Goal: Information Seeking & Learning: Find specific fact

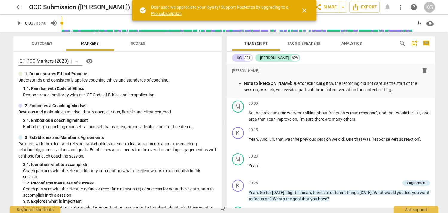
click at [180, 45] on div "Outcomes Markers Scores" at bounding box center [117, 43] width 199 height 14
click at [301, 9] on span "close" at bounding box center [304, 10] width 7 height 7
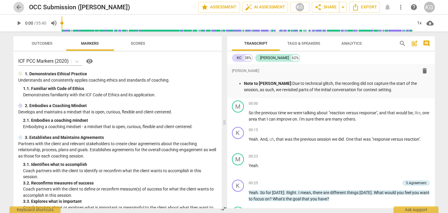
click at [18, 8] on span "arrow_back" at bounding box center [18, 7] width 7 height 7
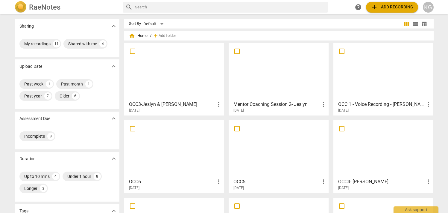
click at [172, 64] on div at bounding box center [174, 71] width 96 height 53
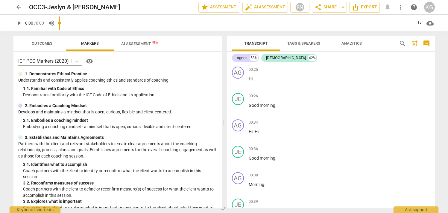
click at [136, 26] on input "range" at bounding box center [236, 22] width 354 height 19
click at [143, 38] on button "AI Assessment New" at bounding box center [140, 43] width 52 height 14
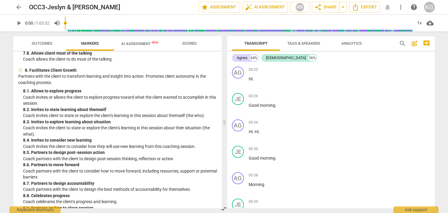
scroll to position [657, 0]
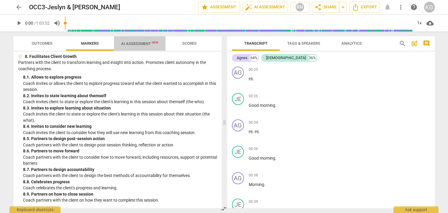
click at [142, 46] on span "AI Assessment New" at bounding box center [140, 43] width 52 height 9
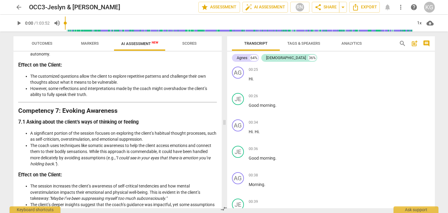
scroll to position [934, 0]
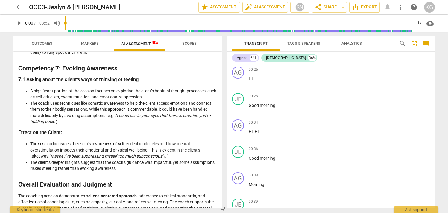
click at [155, 125] on li "The coach uses techniques like somatic awareness to help the client access emot…" at bounding box center [123, 112] width 187 height 25
drag, startPoint x: 119, startPoint y: 128, endPoint x: 55, endPoint y: 133, distance: 64.9
click at [55, 124] on em ""I could see in your eyes that there is emotion you’re holding back."" at bounding box center [120, 118] width 180 height 11
copy em "could see in your eyes that there is emotion you’re holding back."
click at [404, 45] on span "search" at bounding box center [402, 43] width 7 height 7
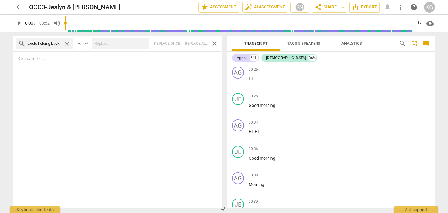
scroll to position [0, 0]
click at [36, 44] on input "holding back" at bounding box center [45, 44] width 34 height 10
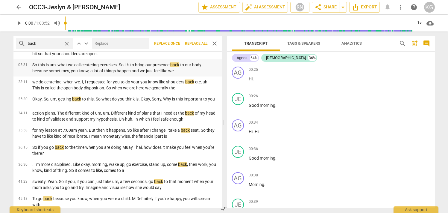
scroll to position [43, 0]
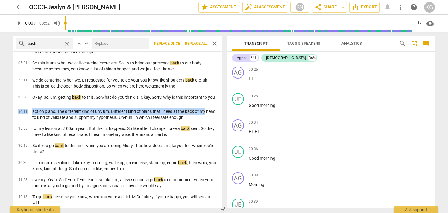
drag, startPoint x: 222, startPoint y: 109, endPoint x: 222, endPoint y: 103, distance: 5.7
click at [222, 103] on div "search back close keyboard_arrow_up keyboard_arrow_down Replace once Replace al…" at bounding box center [117, 121] width 216 height 181
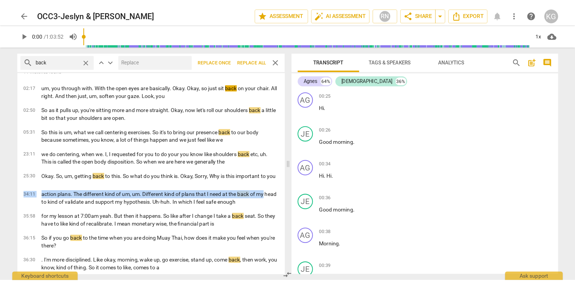
scroll to position [0, 0]
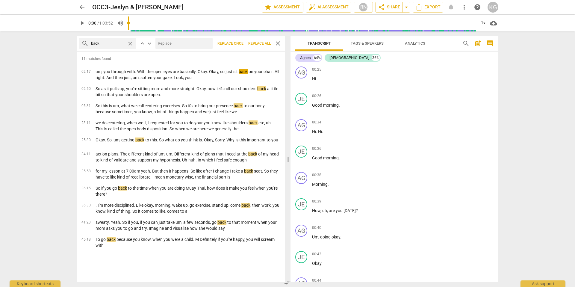
click at [102, 42] on input "back" at bounding box center [108, 44] width 34 height 10
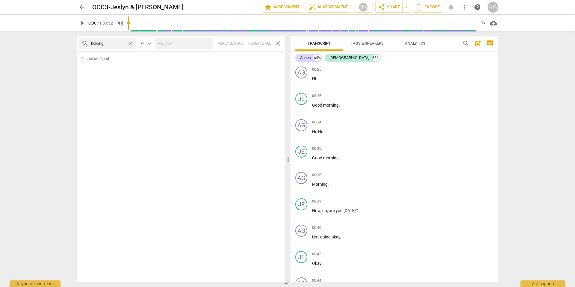
click at [95, 45] on input "holding" at bounding box center [108, 44] width 34 height 10
type input "hold"
click at [275, 43] on span "close" at bounding box center [277, 43] width 7 height 7
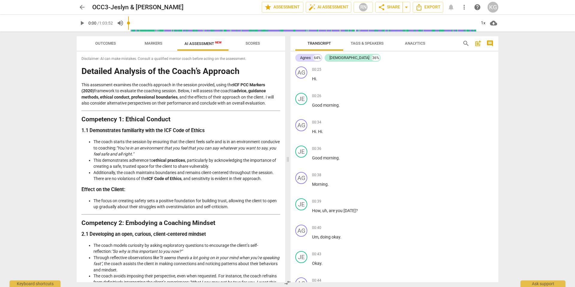
click at [448, 44] on span "search" at bounding box center [465, 43] width 7 height 7
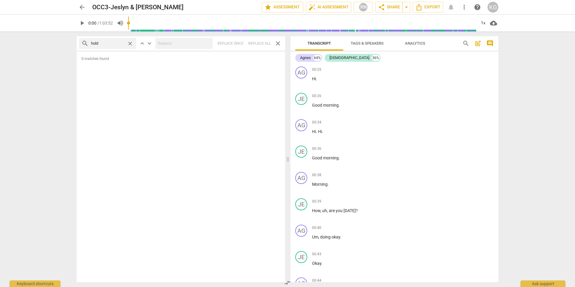
type input "hold"
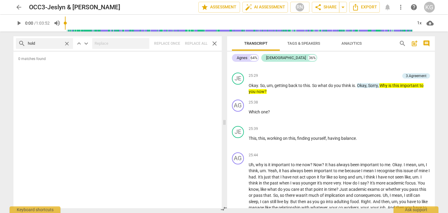
scroll to position [4478, 0]
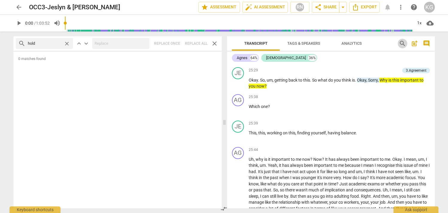
click at [400, 43] on span "search" at bounding box center [402, 43] width 7 height 7
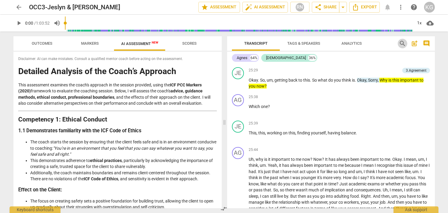
click at [400, 43] on span "search" at bounding box center [402, 43] width 7 height 7
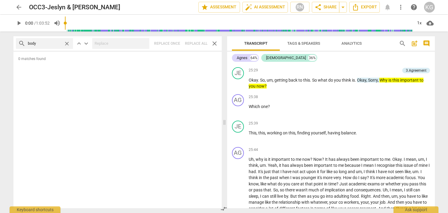
type input "body"
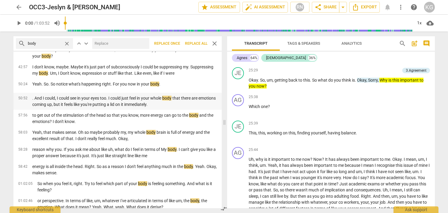
scroll to position [335, 0]
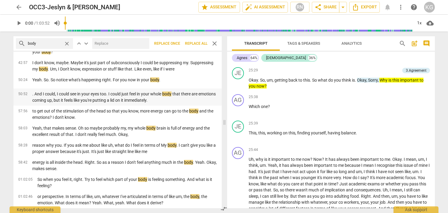
click at [88, 94] on p ". And I could, I could see in your eyes too. I could just feel in your whole bo…" at bounding box center [124, 97] width 185 height 12
click at [89, 94] on p ". And I could, I could see in your eyes too. I could just feel in your whole bo…" at bounding box center [124, 97] width 185 height 12
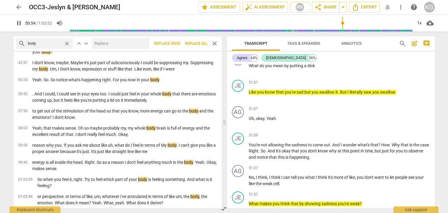
scroll to position [8175, 0]
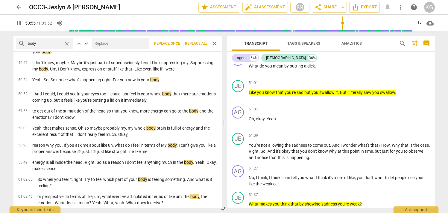
click at [237, 46] on span "pause" at bounding box center [238, 42] width 7 height 7
type input "3055"
drag, startPoint x: 360, startPoint y: 68, endPoint x: 409, endPoint y: 77, distance: 50.2
click at [409, 49] on p "Yeah , yeah , correct . And I could , I could see in your eyes too . I could ju…" at bounding box center [339, 43] width 181 height 12
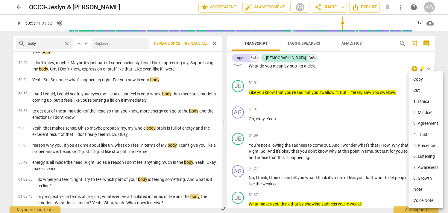
click at [417, 78] on li "Copy" at bounding box center [426, 79] width 35 height 11
copy p "I could just feel in your whole body that there are emotions coming up , but it…"
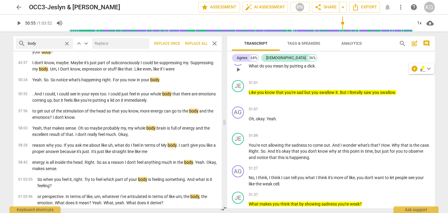
click at [351, 75] on div "51:00 + Add competency keyboard_arrow_right What do you mean by putting a dick ." at bounding box center [339, 65] width 181 height 22
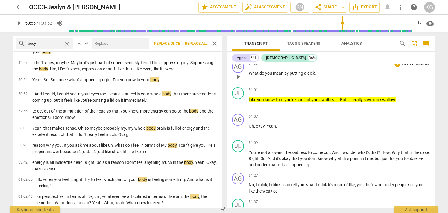
scroll to position [8167, 0]
click at [413, 40] on div "6.Listening" at bounding box center [418, 36] width 18 height 5
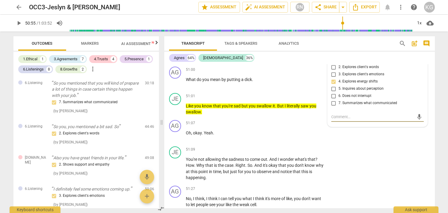
scroll to position [570, 0]
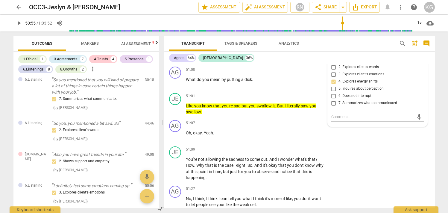
click at [398, 61] on div "[PERSON_NAME] 64% [DEMOGRAPHIC_DATA] 36%" at bounding box center [299, 58] width 261 height 10
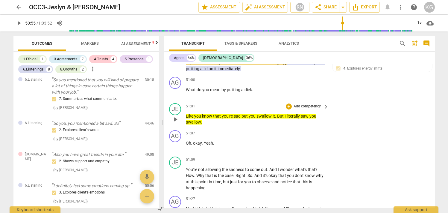
scroll to position [8825, 0]
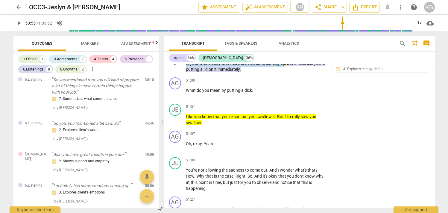
drag, startPoint x: 224, startPoint y: 87, endPoint x: 293, endPoint y: 93, distance: 69.1
click at [293, 72] on p "Yeah , yeah , correct . And I could , I could see in your eyes too . I could ju…" at bounding box center [256, 63] width 140 height 19
click at [289, 72] on p "Yeah , yeah , correct . And I could , I could see in your eyes too . I could ju…" at bounding box center [256, 63] width 140 height 19
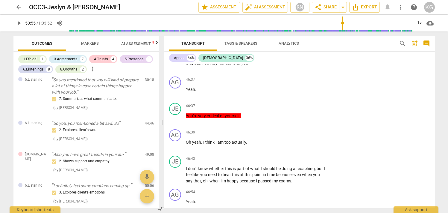
scroll to position [7976, 0]
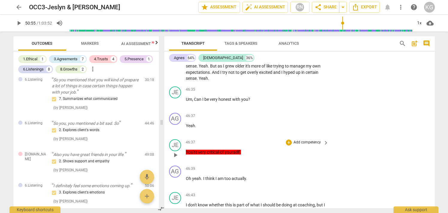
click at [239, 154] on span "yourself" at bounding box center [232, 151] width 15 height 5
drag, startPoint x: 245, startPoint y: 181, endPoint x: 185, endPoint y: 182, distance: 59.9
click at [185, 163] on div "JE play_arrow pause 46:37 + Add competency keyboard_arrow_right You're very cri…" at bounding box center [299, 150] width 271 height 26
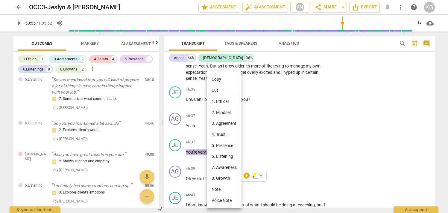
click at [222, 79] on li "Copy" at bounding box center [224, 79] width 35 height 11
copy p "You're very critical of yourself ."
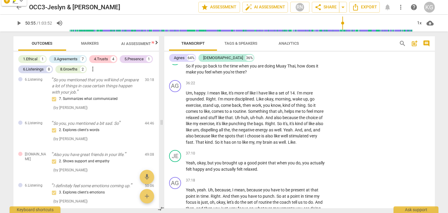
scroll to position [6278, 0]
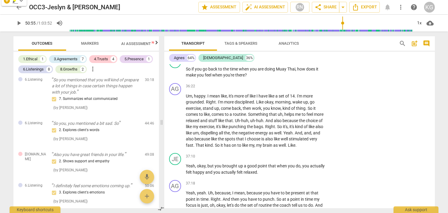
click at [401, 43] on span "search" at bounding box center [402, 43] width 7 height 7
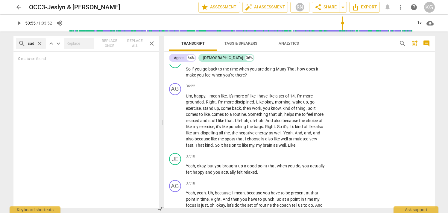
type input "sad"
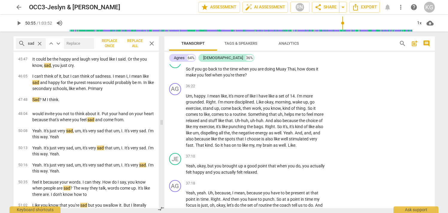
scroll to position [133, 0]
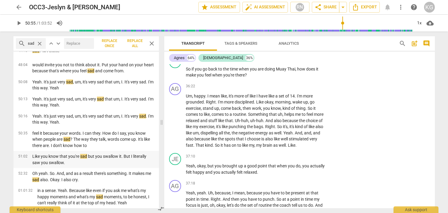
click at [130, 160] on p "Like you know that you're sad but you swallow it. But I literally saw you swall…" at bounding box center [93, 159] width 122 height 12
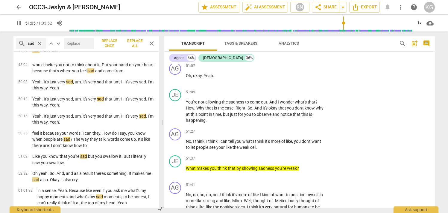
scroll to position [8892, 0]
click at [177, 56] on span "pause" at bounding box center [175, 52] width 7 height 7
type input "3066"
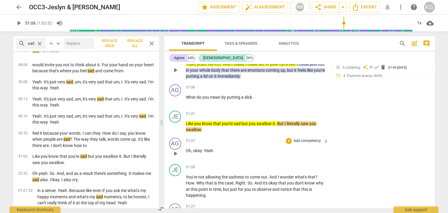
scroll to position [8817, 0]
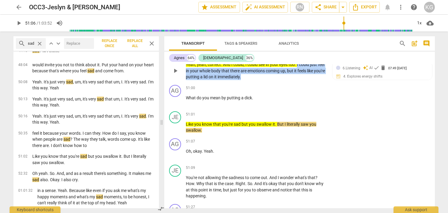
drag, startPoint x: 298, startPoint y: 95, endPoint x: 270, endPoint y: 108, distance: 30.8
click at [270, 80] on p "Yeah , yeah , correct . And I could , I could see in your eyes too . I could ju…" at bounding box center [256, 70] width 140 height 19
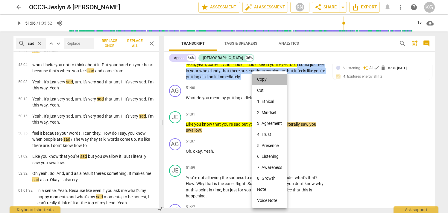
click at [261, 80] on li "Copy" at bounding box center [269, 79] width 35 height 11
copy p "I could just feel in your whole body that there are emotions coming up , but it…"
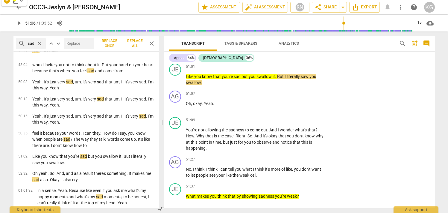
scroll to position [8876, 0]
